Goal: Navigation & Orientation: Find specific page/section

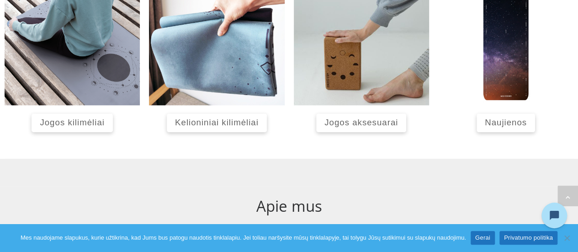
scroll to position [446, 0]
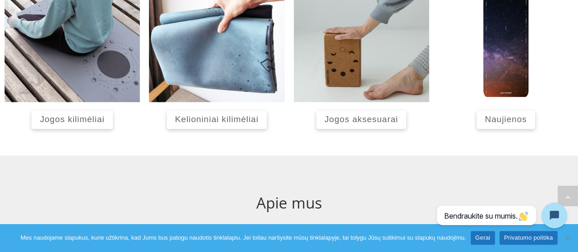
click at [221, 123] on span "Kelioniniai kilimėliai" at bounding box center [217, 120] width 84 height 10
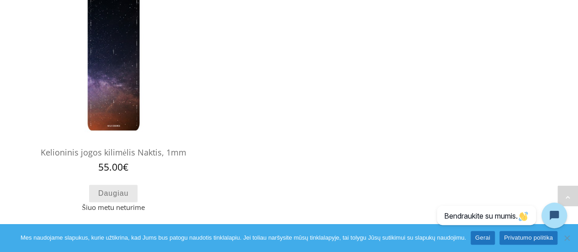
scroll to position [389, 0]
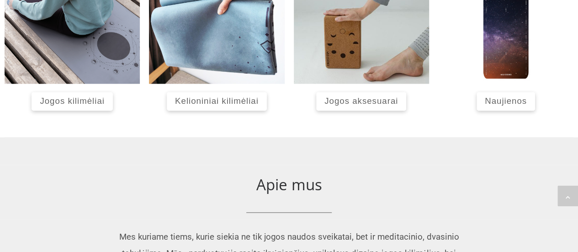
scroll to position [446, 0]
